Goal: Task Accomplishment & Management: Use online tool/utility

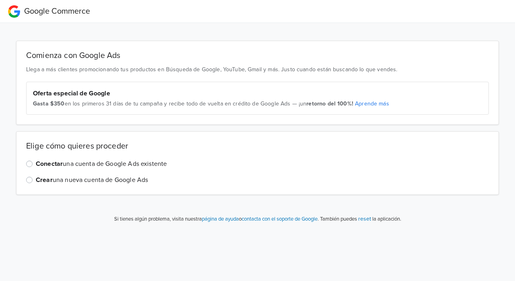
click at [36, 163] on label "Conectar una cuenta de Google Ads existente" at bounding box center [101, 164] width 131 height 10
click at [0, 0] on input "Conectar una cuenta de Google Ads existente" at bounding box center [0, 0] width 0 height 0
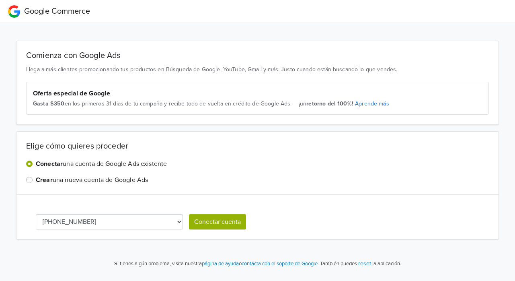
click at [223, 221] on button "Conectar cuenta" at bounding box center [217, 221] width 57 height 15
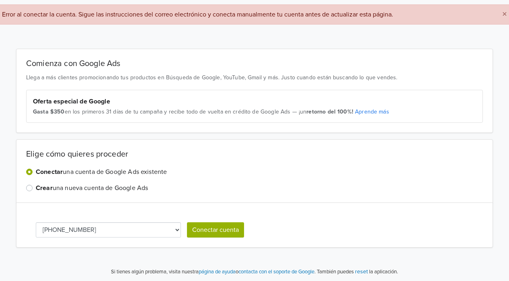
scroll to position [29, 0]
click at [197, 226] on button "Conectar cuenta" at bounding box center [215, 228] width 57 height 15
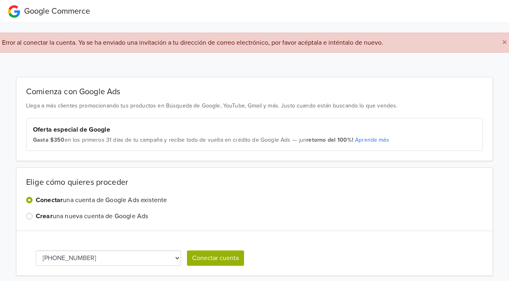
scroll to position [0, 0]
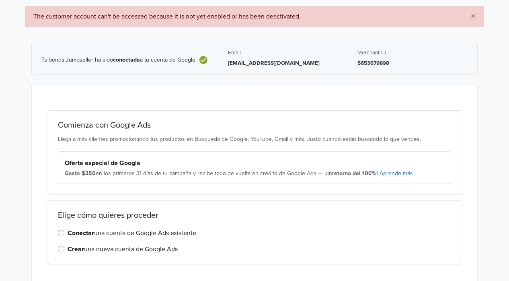
scroll to position [51, 0]
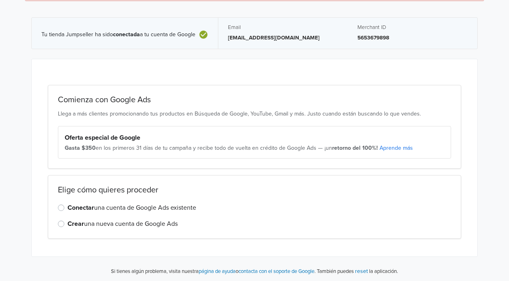
click at [183, 207] on label "Conectar una cuenta de Google Ads existente" at bounding box center [132, 208] width 129 height 10
click at [0, 0] on input "Conectar una cuenta de Google Ads existente" at bounding box center [0, 0] width 0 height 0
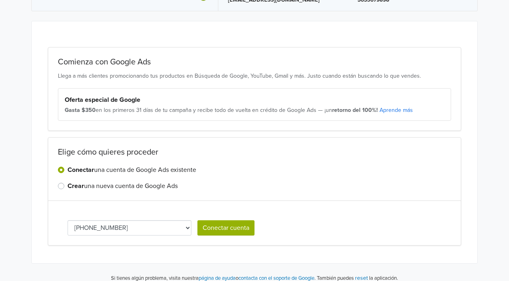
scroll to position [96, 0]
